Goal: Answer question/provide support: Answer question/provide support

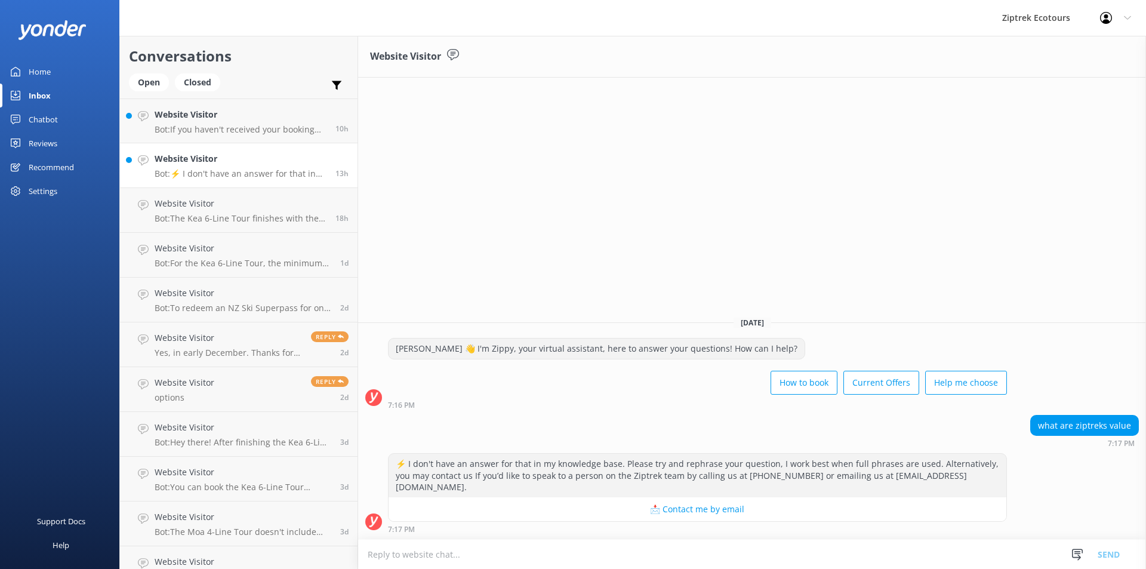
click at [260, 175] on p "Bot: ⚡ I don't have an answer for that in my knowledge base. Please try and rep…" at bounding box center [241, 173] width 172 height 11
click at [237, 142] on link "Website Visitor Bot: If you haven't received your booking confirmation, check y…" at bounding box center [239, 121] width 238 height 45
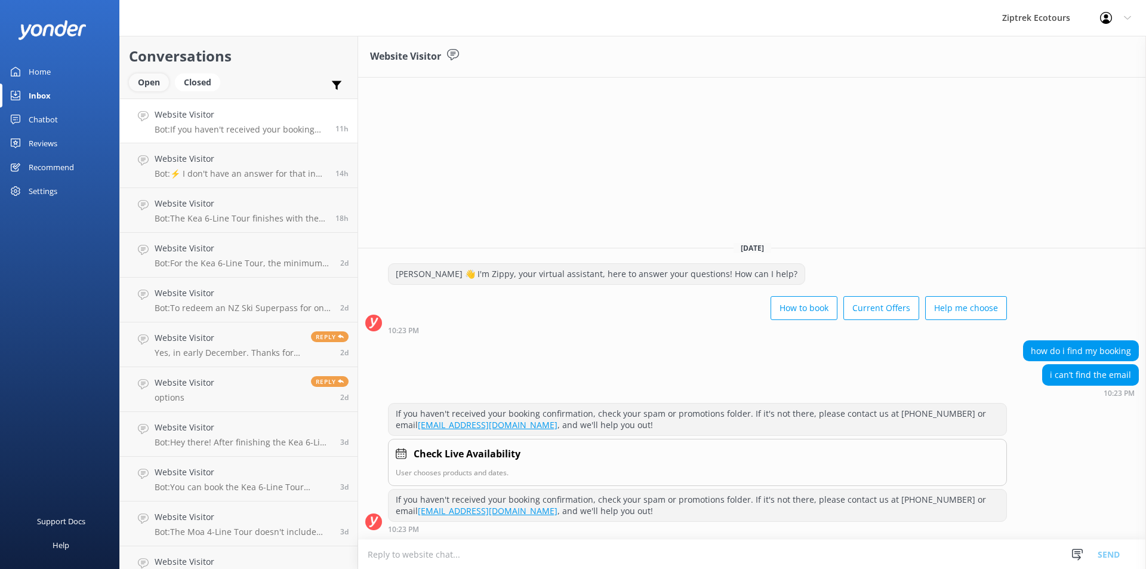
click at [140, 84] on div "Open" at bounding box center [149, 82] width 40 height 18
